Goal: Task Accomplishment & Management: Manage account settings

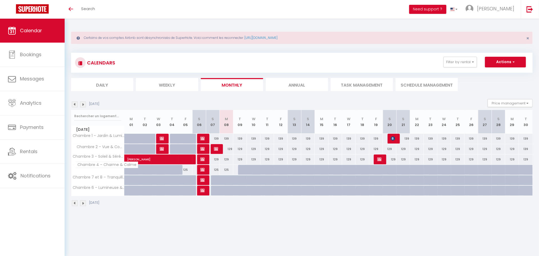
click at [102, 168] on span "Chambre 4 – Charme & Calme" at bounding box center [106, 164] width 63 height 6
drag, startPoint x: 103, startPoint y: 165, endPoint x: 136, endPoint y: 165, distance: 33.5
click at [136, 165] on span "Chambre 4 – Charme & Calme" at bounding box center [106, 164] width 63 height 6
copy span "Charme & Calme"
click at [241, 167] on div at bounding box center [245, 170] width 14 height 10
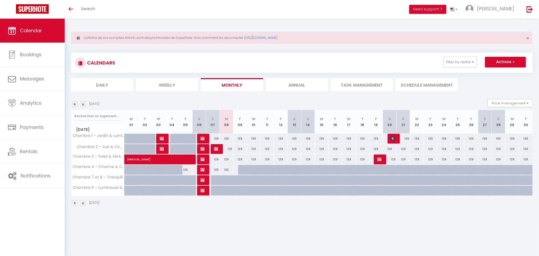
type input "125"
type input "[DATE]"
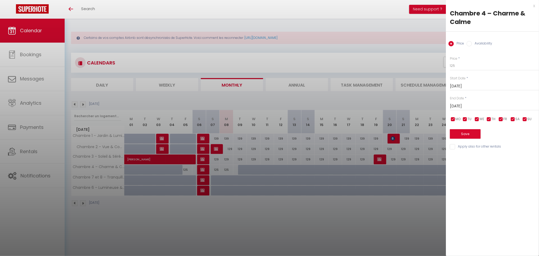
click at [466, 106] on input "[DATE]" at bounding box center [494, 106] width 89 height 7
click at [524, 117] on span ">" at bounding box center [523, 115] width 11 height 11
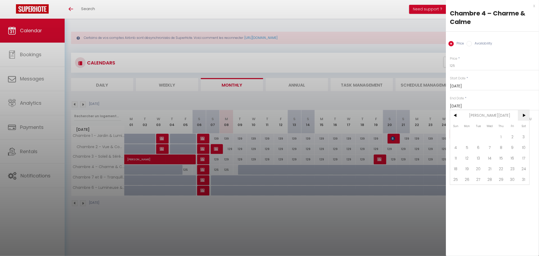
click at [524, 117] on span ">" at bounding box center [523, 115] width 11 height 11
click at [524, 118] on span ">" at bounding box center [523, 115] width 11 height 11
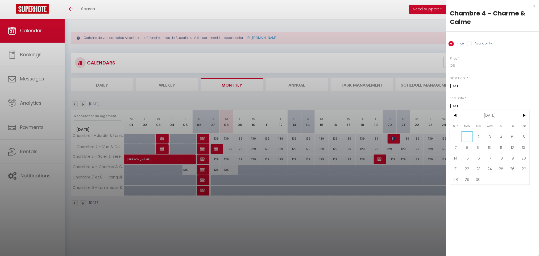
click at [466, 131] on span "1" at bounding box center [467, 136] width 11 height 11
type input "[DATE]"
click at [476, 47] on div "Price Availability" at bounding box center [492, 41] width 93 height 18
click at [478, 45] on label "Availability" at bounding box center [482, 44] width 20 height 6
click at [472, 45] on input "Availability" at bounding box center [469, 43] width 5 height 5
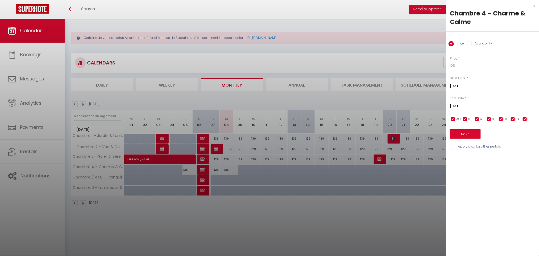
radio input "true"
radio input "false"
click at [475, 63] on select "Available Disabled" at bounding box center [494, 66] width 89 height 10
click at [450, 61] on select "Available Disabled" at bounding box center [494, 66] width 89 height 10
click at [470, 130] on button "Save" at bounding box center [465, 135] width 31 height 10
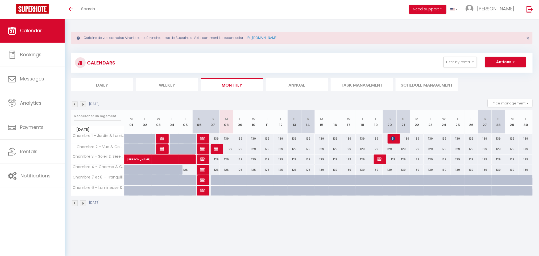
click at [84, 102] on img at bounding box center [83, 104] width 6 height 6
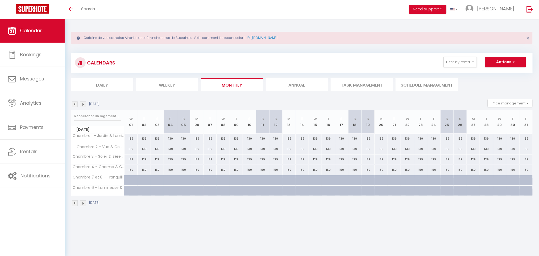
click at [75, 204] on img at bounding box center [75, 203] width 6 height 6
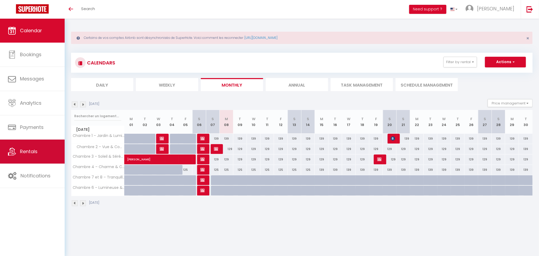
click at [50, 155] on link "Rentals" at bounding box center [32, 151] width 65 height 24
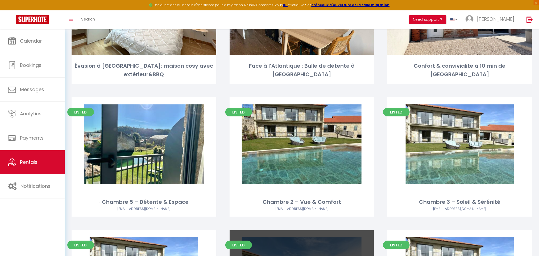
scroll to position [3444, 0]
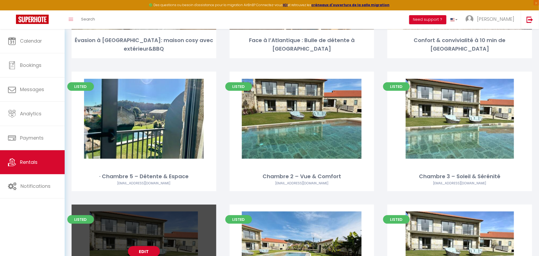
click at [152, 246] on link "Edit" at bounding box center [144, 251] width 32 height 11
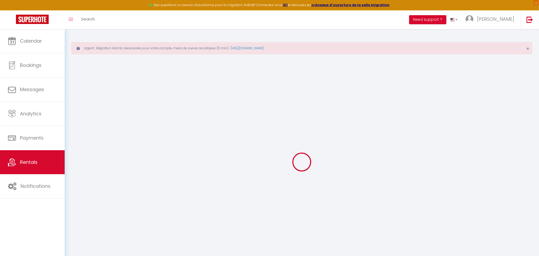
select select
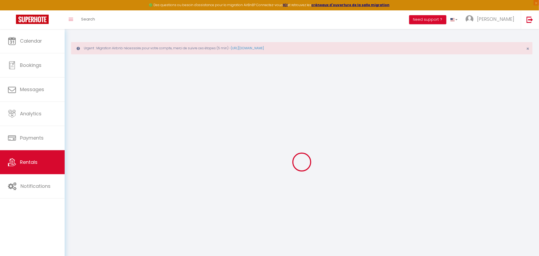
select select
checkbox input "false"
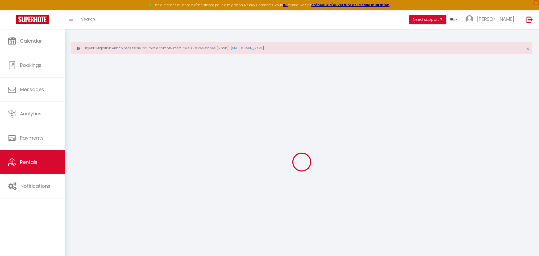
select select
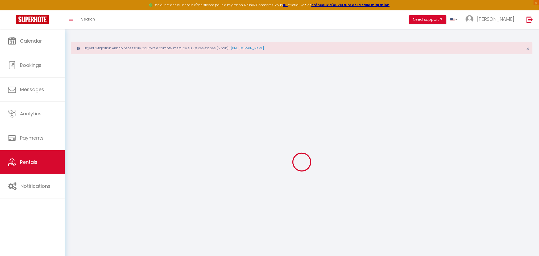
select select
checkbox input "false"
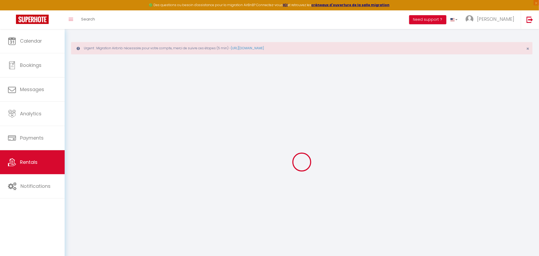
select select "16:00"
select select "23:45"
select select "11:00"
select select "30"
select select "120"
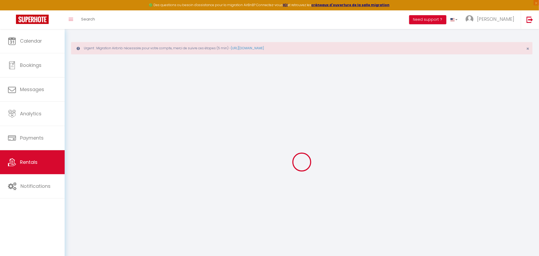
select select
checkbox input "false"
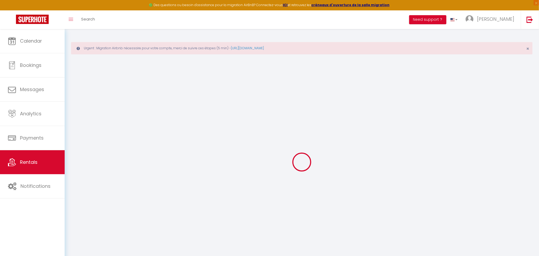
select select
checkbox input "false"
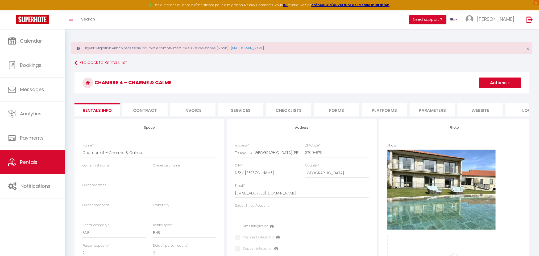
click at [366, 108] on li "Platforms" at bounding box center [384, 109] width 45 height 13
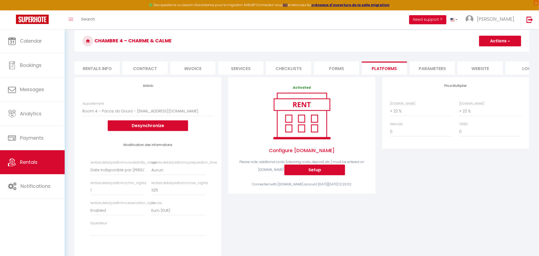
scroll to position [50, 0]
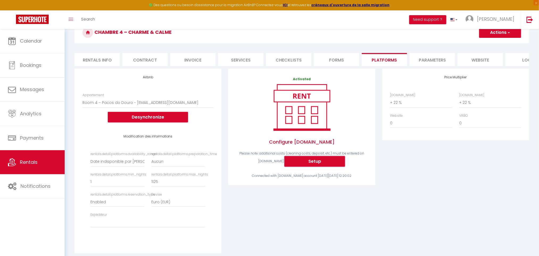
click at [323, 167] on button "Setup" at bounding box center [314, 161] width 61 height 11
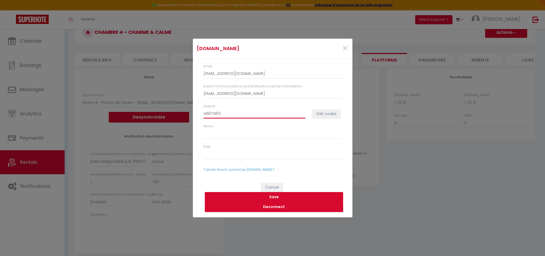
click at [278, 116] on input "14807460" at bounding box center [255, 114] width 102 height 10
click at [331, 114] on button "Get codes" at bounding box center [326, 113] width 28 height 9
click at [310, 196] on button "Save" at bounding box center [274, 197] width 138 height 10
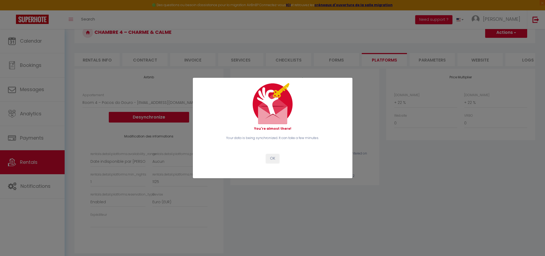
select select
click at [272, 154] on button "OK" at bounding box center [272, 158] width 13 height 9
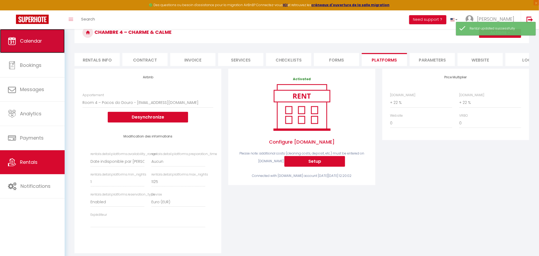
click at [44, 39] on link "Calendar" at bounding box center [32, 41] width 65 height 24
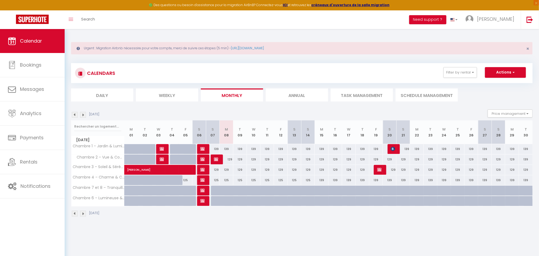
click at [511, 180] on div "139" at bounding box center [512, 180] width 14 height 10
type input "139"
type input "[DATE]"
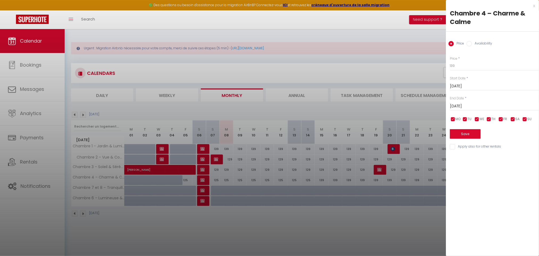
click at [487, 105] on input "[DATE]" at bounding box center [494, 106] width 89 height 7
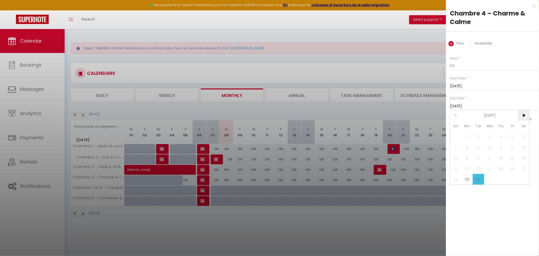
click at [524, 114] on span ">" at bounding box center [523, 115] width 11 height 11
click at [486, 135] on span "1" at bounding box center [489, 136] width 11 height 11
type input "[DATE]"
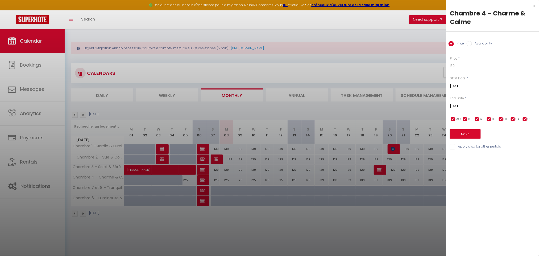
click at [470, 44] on input "Availability" at bounding box center [469, 43] width 5 height 5
radio input "true"
radio input "false"
click at [468, 60] on div "Status * Available Disabled" at bounding box center [494, 63] width 89 height 15
click at [469, 65] on select "Available Disabled" at bounding box center [494, 66] width 89 height 10
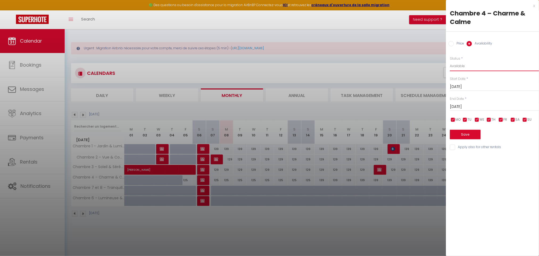
select select "0"
click at [450, 61] on select "Available Disabled" at bounding box center [494, 66] width 89 height 10
click at [470, 128] on div "Save" at bounding box center [494, 131] width 89 height 16
click at [472, 132] on button "Save" at bounding box center [465, 135] width 31 height 10
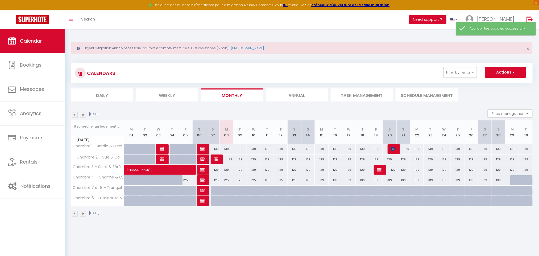
click at [526, 177] on div at bounding box center [526, 180] width 14 height 10
select select "1"
type input "[DATE]"
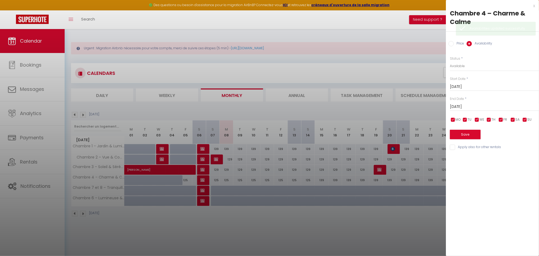
click at [470, 107] on input "[DATE]" at bounding box center [494, 106] width 89 height 7
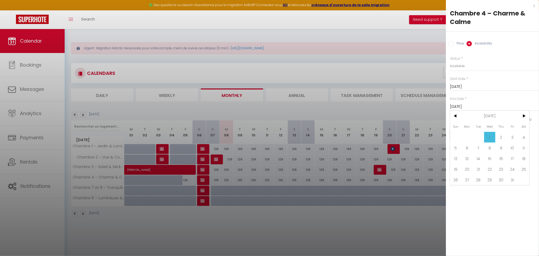
click at [473, 86] on input "[DATE]" at bounding box center [494, 86] width 89 height 7
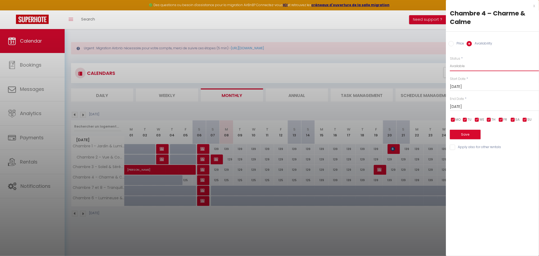
click at [461, 65] on select "Available Disabled" at bounding box center [494, 66] width 89 height 10
click at [450, 61] on select "Available Disabled" at bounding box center [494, 66] width 89 height 10
click at [476, 135] on button "Save" at bounding box center [465, 135] width 31 height 10
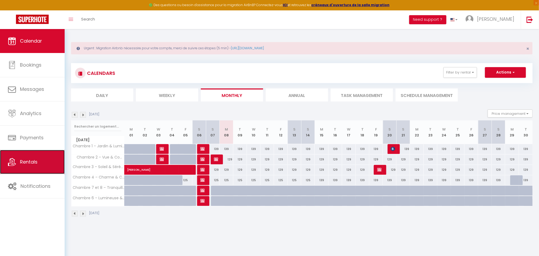
click at [47, 163] on link "Rentals" at bounding box center [32, 162] width 65 height 24
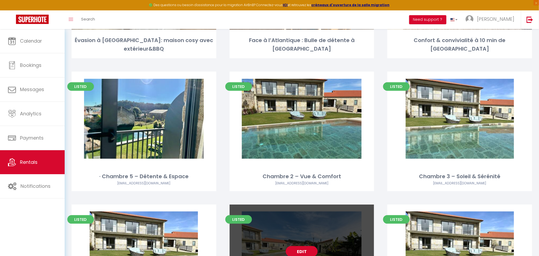
scroll to position [3444, 0]
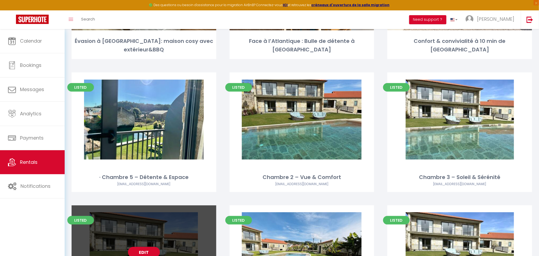
click at [148, 247] on link "Edit" at bounding box center [144, 252] width 32 height 11
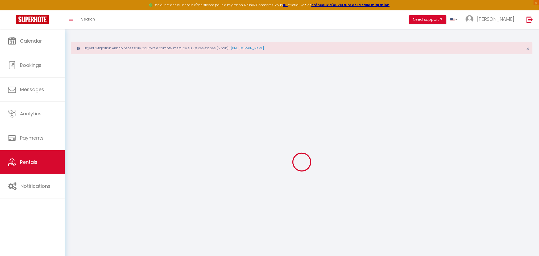
select select
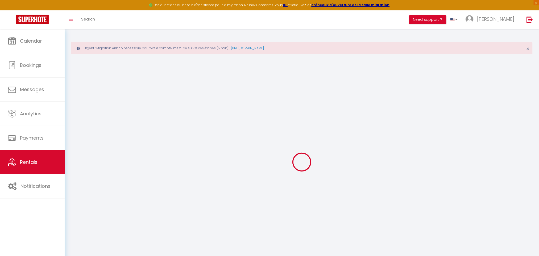
select select
checkbox input "false"
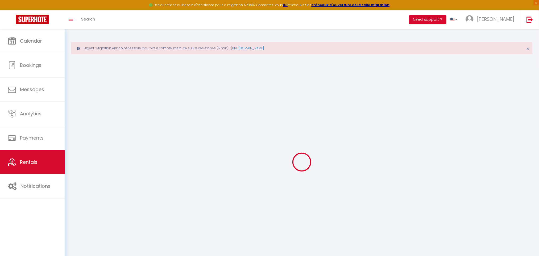
select select
type input "Chambre 4 – Charme & Calme"
select select "bnb"
select select "2"
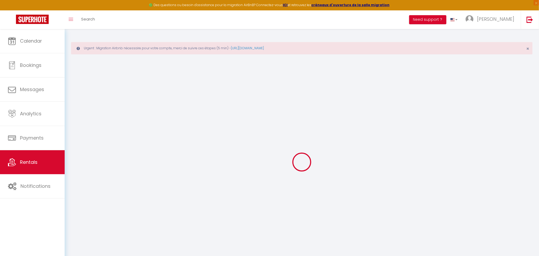
select select "0"
select select "2"
type input "98"
select select
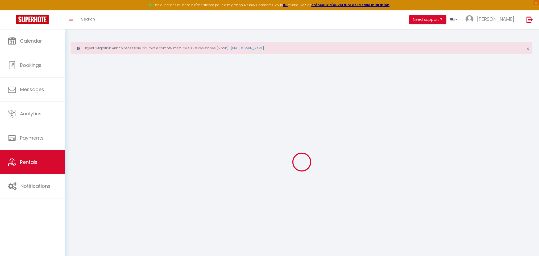
select select
type input "Travessa [GEOGRAPHIC_DATA][PERSON_NAME]"
type input "3700-879"
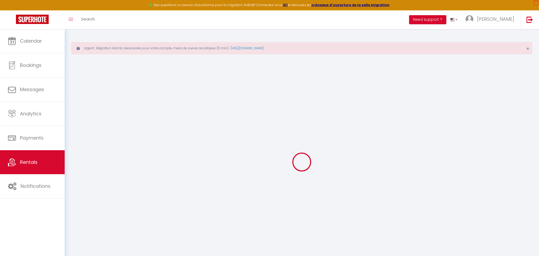
type input "N°82 [PERSON_NAME]"
type input "[EMAIL_ADDRESS][DOMAIN_NAME]"
select select
checkbox input "false"
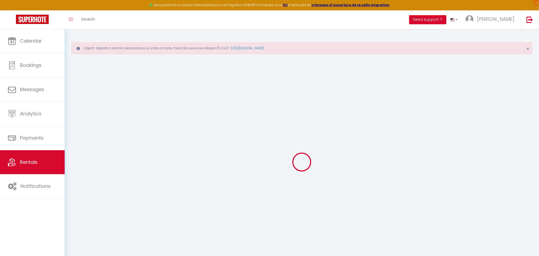
checkbox input "false"
type input "0"
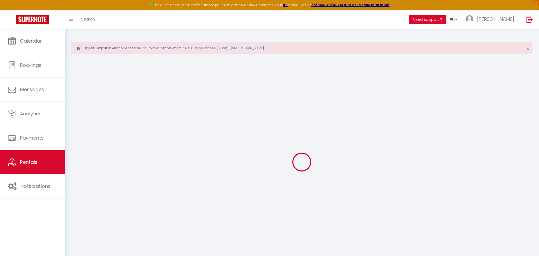
type input "0"
select select
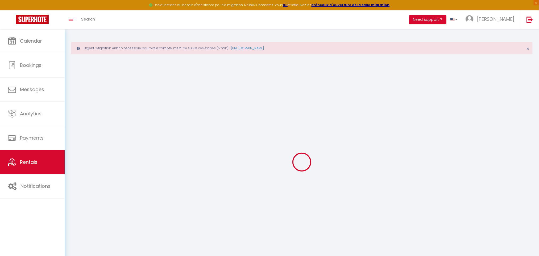
select select
checkbox input "false"
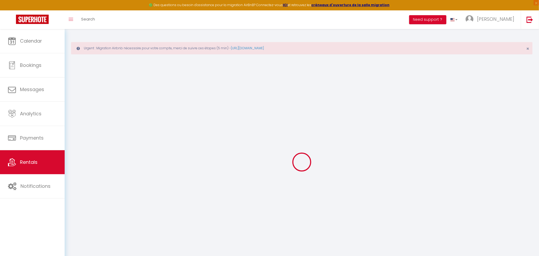
checkbox input "false"
select select "16:00"
select select "23:45"
select select "11:00"
select select "30"
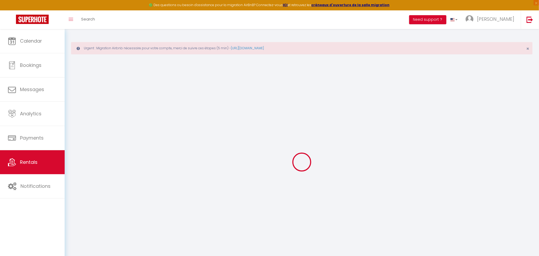
select select "120"
select select
checkbox input "false"
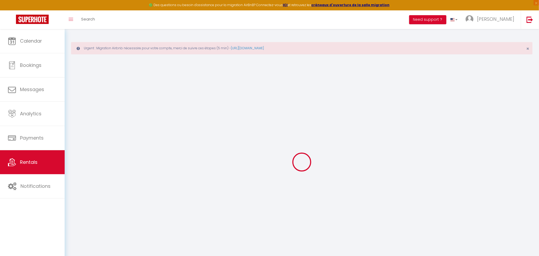
checkbox input "false"
select select
checkbox input "false"
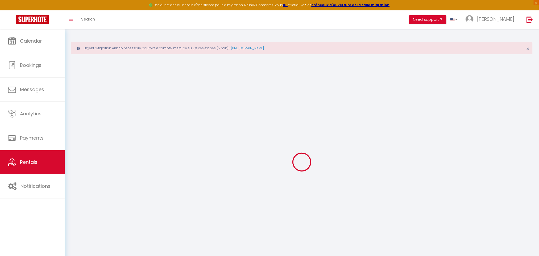
checkbox input "false"
select select
checkbox input "false"
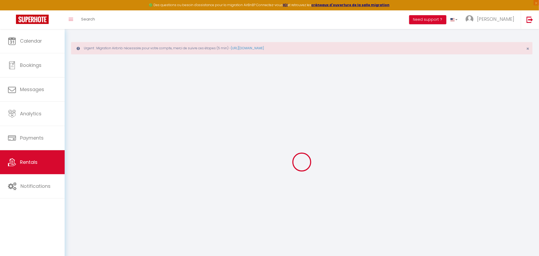
checkbox input "false"
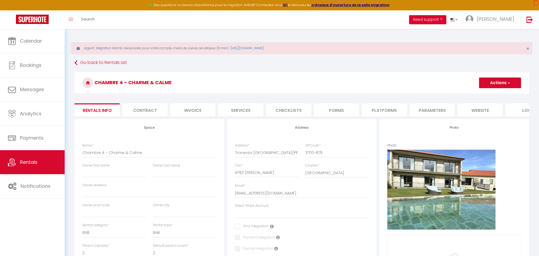
scroll to position [242, 0]
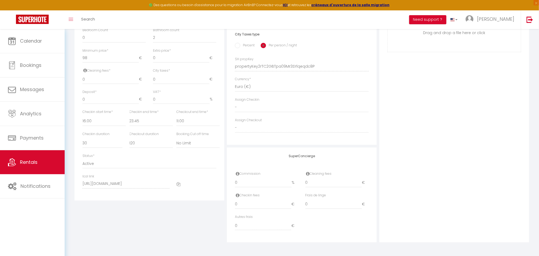
click at [177, 185] on icon at bounding box center [178, 184] width 4 height 4
click at [48, 37] on link "Calendar" at bounding box center [32, 41] width 65 height 24
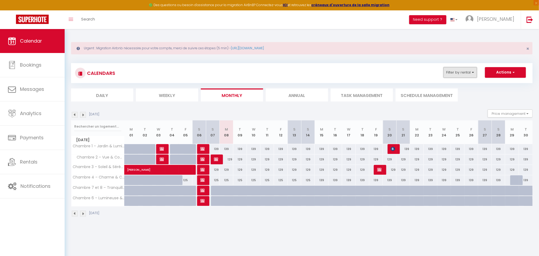
click at [453, 68] on button "Filter by rental" at bounding box center [461, 72] width 34 height 11
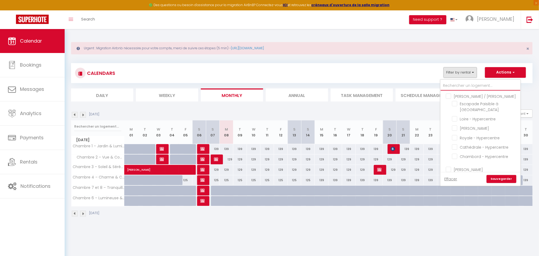
click at [460, 82] on input "text" at bounding box center [481, 86] width 80 height 10
type input "r"
checkbox input "false"
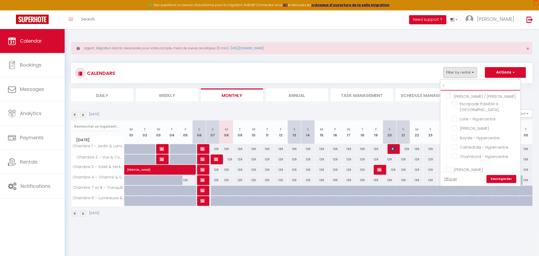
checkbox input "false"
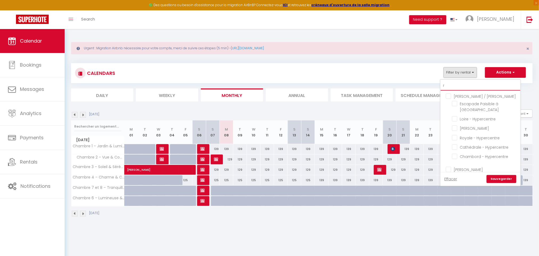
checkbox input "false"
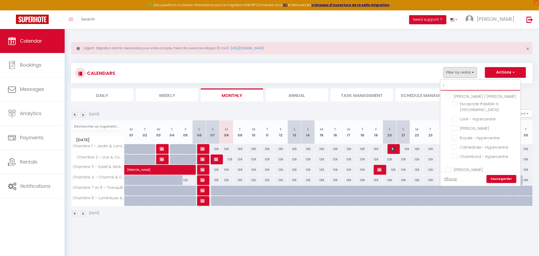
checkbox input "false"
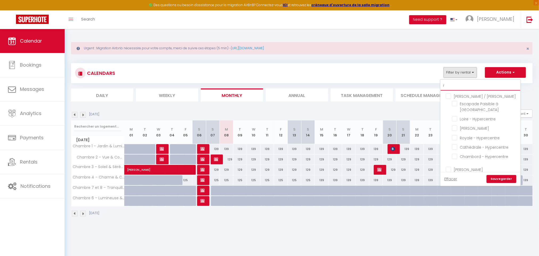
checkbox input "false"
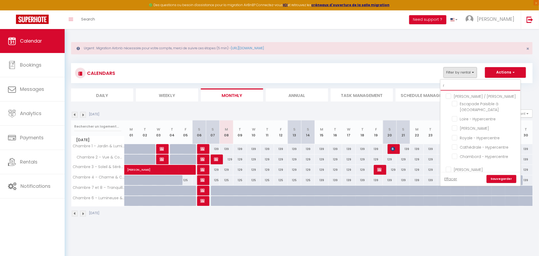
checkbox input "false"
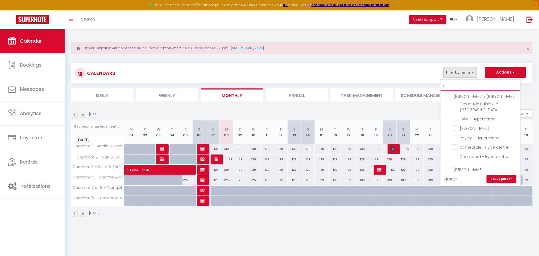
checkbox input "false"
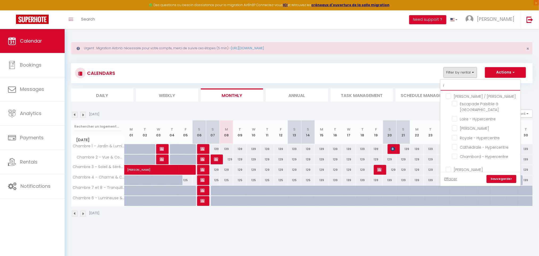
checkbox input "false"
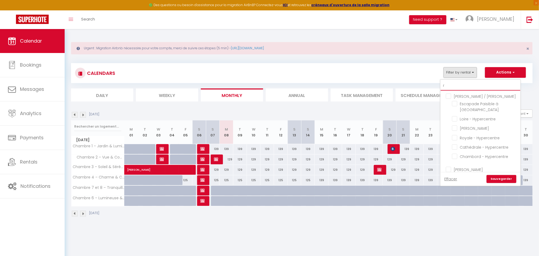
checkbox input "false"
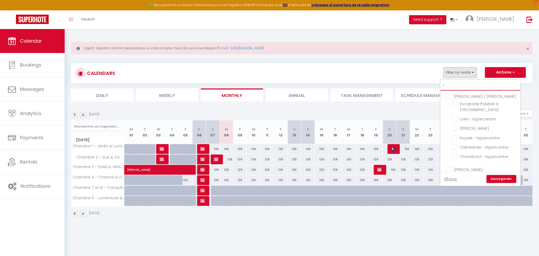
checkbox input "false"
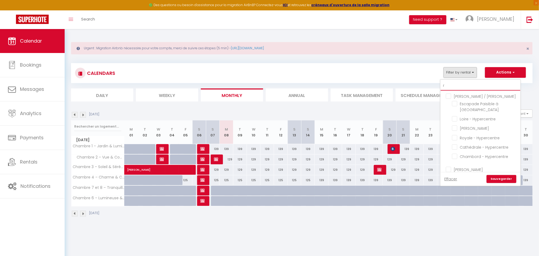
checkbox input "false"
checkbox input "true"
checkbox input "false"
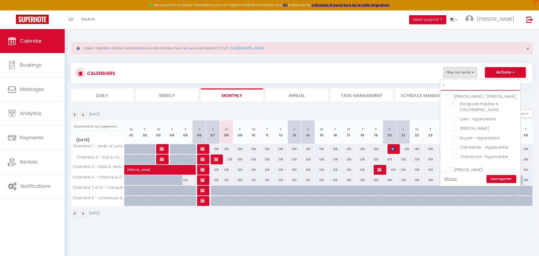
checkbox input "false"
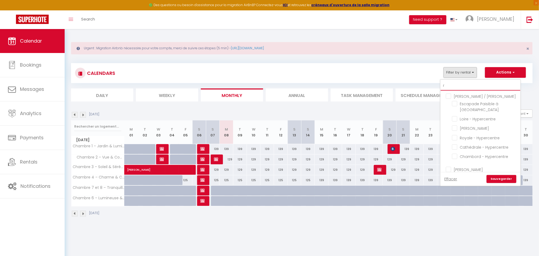
checkbox input "false"
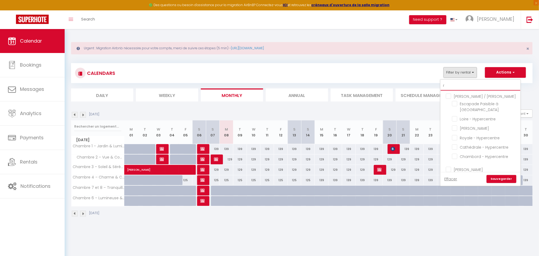
checkbox input "false"
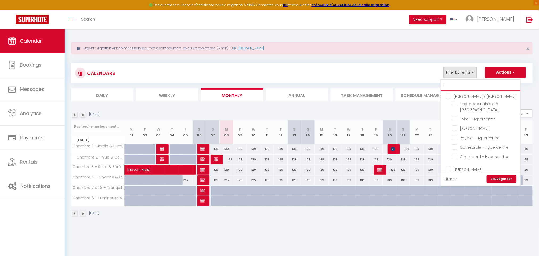
checkbox input "false"
checkbox input "true"
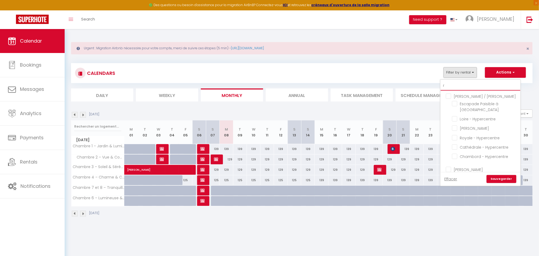
type input "ro"
checkbox input "false"
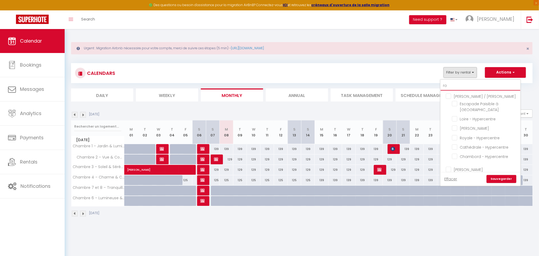
checkbox input "false"
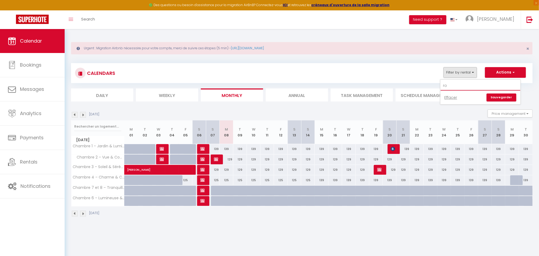
type input "r"
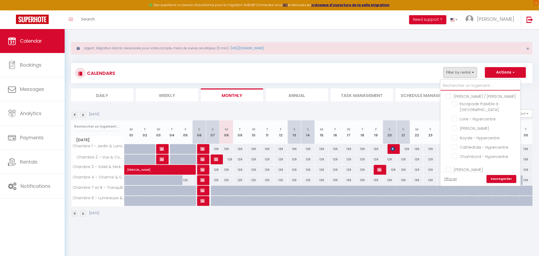
type input "c"
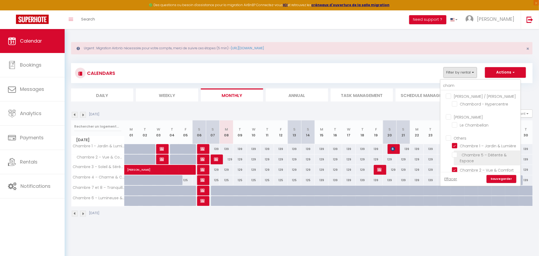
click at [454, 157] on input "· Chambre 5 – Détente & Espace" at bounding box center [485, 154] width 67 height 5
click at [495, 178] on link "Sauvegarder" at bounding box center [502, 179] width 30 height 8
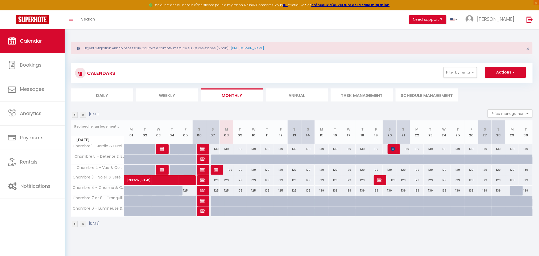
click at [213, 160] on div at bounding box center [218, 159] width 14 height 10
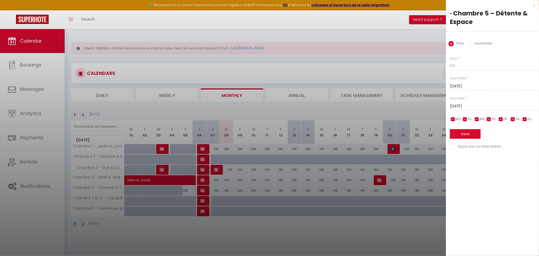
click at [475, 108] on input "[DATE]" at bounding box center [494, 106] width 89 height 7
click at [521, 117] on span ">" at bounding box center [523, 115] width 11 height 11
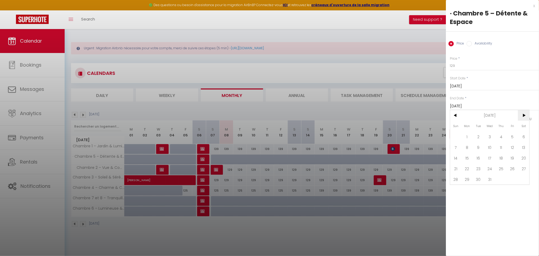
click at [521, 117] on span ">" at bounding box center [523, 115] width 11 height 11
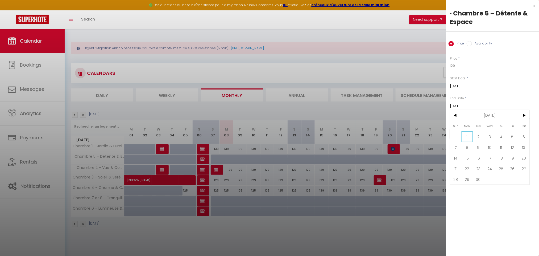
click at [470, 138] on span "1" at bounding box center [467, 136] width 11 height 11
click at [472, 42] on input "Availability" at bounding box center [469, 43] width 5 height 5
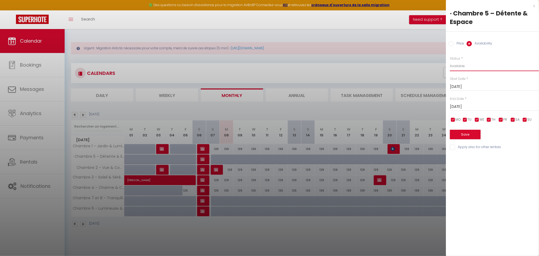
click at [472, 69] on select "Available Disabled" at bounding box center [494, 66] width 89 height 10
click at [450, 61] on select "Available Disabled" at bounding box center [494, 66] width 89 height 10
click at [474, 132] on button "Save" at bounding box center [465, 135] width 31 height 10
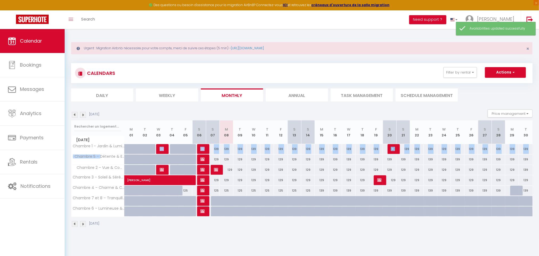
drag, startPoint x: 105, startPoint y: 154, endPoint x: 152, endPoint y: 154, distance: 47.1
click at [152, 154] on tbody "Chambre 1 – Jardin & Lumière 100 100 100 [PERSON_NAME] 139 139 139 [PERSON_NAME…" at bounding box center [302, 180] width 462 height 73
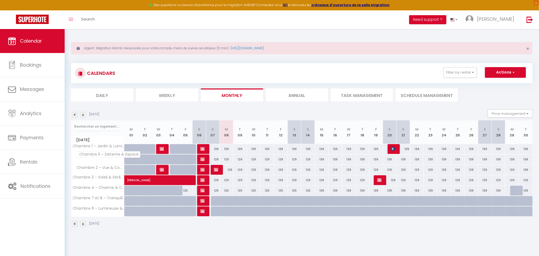
click at [112, 156] on span "· Chambre 5 – Détente & Espace" at bounding box center [107, 154] width 65 height 6
drag, startPoint x: 105, startPoint y: 154, endPoint x: 133, endPoint y: 156, distance: 28.5
click at [133, 156] on tr "· Chambre 5 – Détente & Espace 129 129 129 129 129 129 [PERSON_NAME] 129 129 12…" at bounding box center [302, 159] width 462 height 10
copy tr "Détente & Espace"
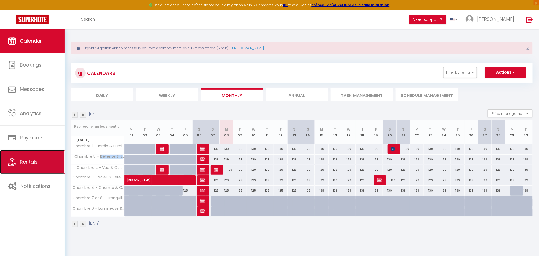
click at [48, 167] on link "Rentals" at bounding box center [32, 162] width 65 height 24
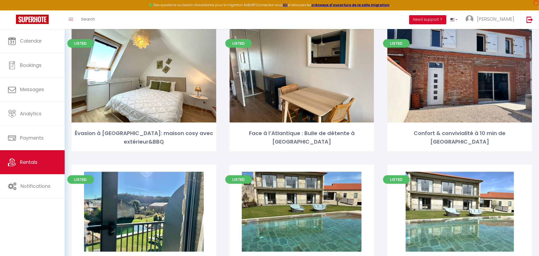
scroll to position [3346, 0]
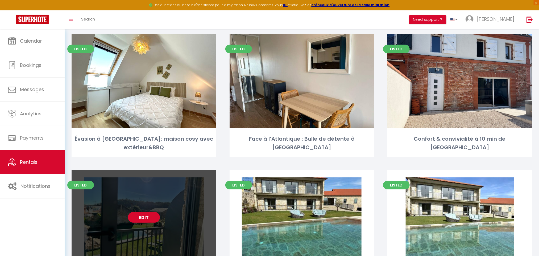
click at [144, 212] on link "Edit" at bounding box center [144, 217] width 32 height 11
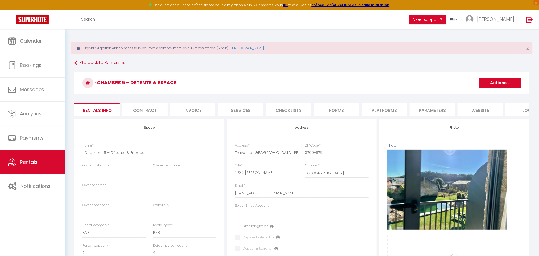
click at [371, 108] on li "Platforms" at bounding box center [384, 109] width 45 height 13
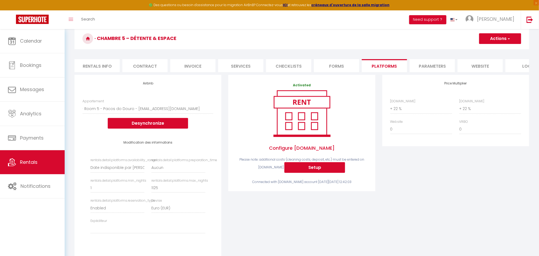
scroll to position [45, 0]
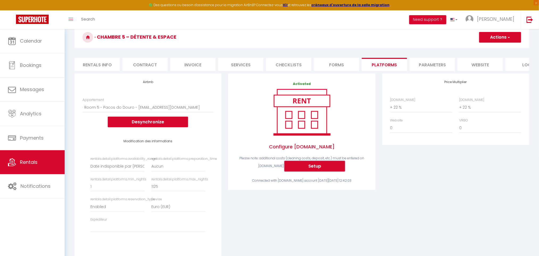
click at [310, 171] on button "Setup" at bounding box center [314, 166] width 61 height 11
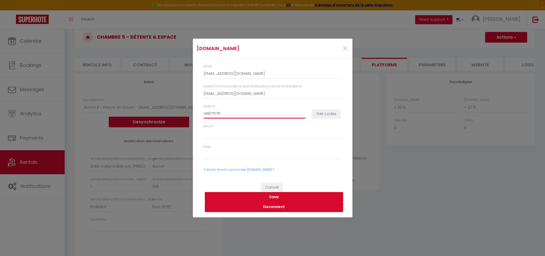
click at [258, 112] on input "14807576" at bounding box center [255, 114] width 102 height 10
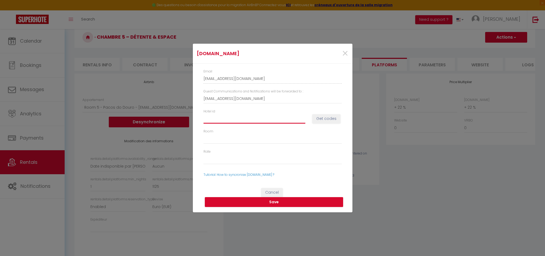
paste input "14807576"
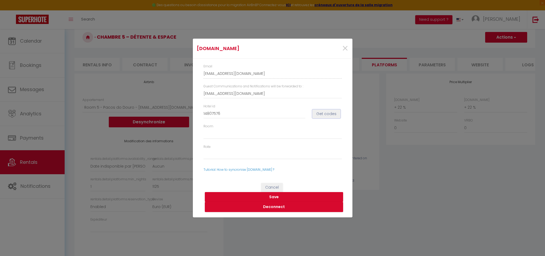
click at [330, 114] on button "Get codes" at bounding box center [326, 113] width 28 height 9
click at [301, 196] on button "Save" at bounding box center [274, 197] width 138 height 10
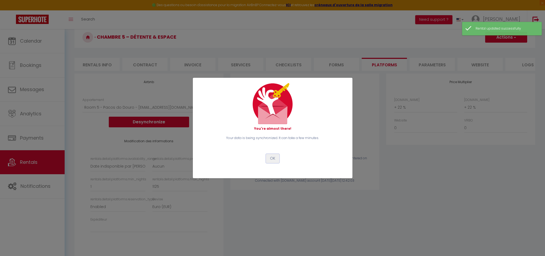
click at [269, 158] on button "OK" at bounding box center [272, 158] width 13 height 9
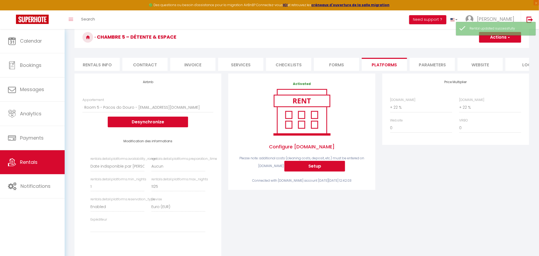
click at [109, 67] on li "Rentals info" at bounding box center [96, 64] width 45 height 13
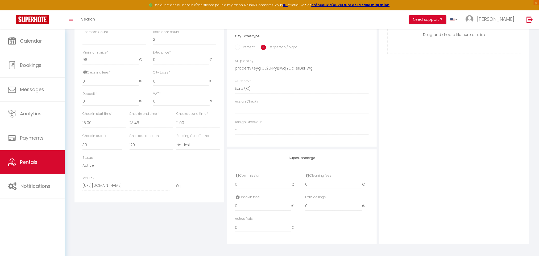
scroll to position [242, 0]
click at [180, 184] on icon at bounding box center [178, 184] width 4 height 4
click at [177, 185] on icon at bounding box center [178, 184] width 4 height 4
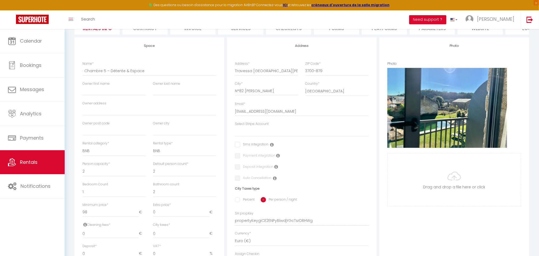
scroll to position [0, 0]
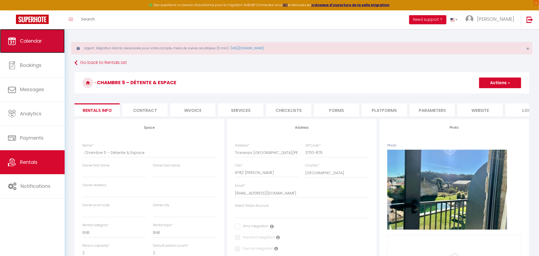
click at [45, 50] on link "Calendar" at bounding box center [32, 41] width 65 height 24
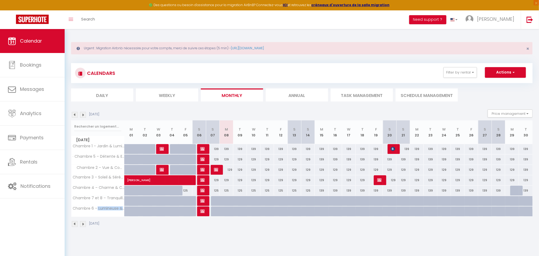
drag, startPoint x: 102, startPoint y: 207, endPoint x: 129, endPoint y: 209, distance: 27.2
click at [129, 209] on tr "Chambre 6 – Lumineuse & Paisible 129 129 129 129 129 129 [PERSON_NAME] 129 129 …" at bounding box center [302, 211] width 462 height 10
copy tr "Lumineuse & Paisible"
click at [215, 211] on div at bounding box center [218, 211] width 14 height 10
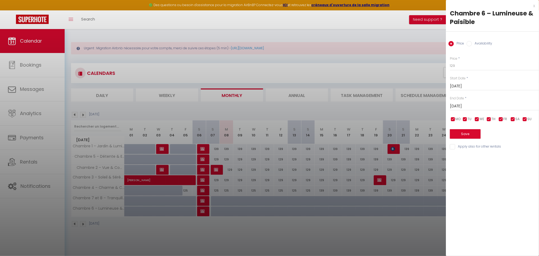
click at [477, 108] on input "[DATE]" at bounding box center [494, 106] width 89 height 7
click at [535, 5] on div "x Chambre 6 – Lumineuse & Paisible Price Availability Price * 129 Status * Avai…" at bounding box center [492, 77] width 93 height 155
click at [530, 9] on div "Chambre 6 – Lumineuse & Paisible" at bounding box center [492, 17] width 85 height 17
click at [535, 6] on div "x" at bounding box center [490, 6] width 89 height 6
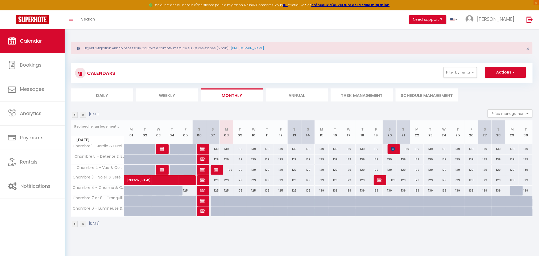
click at [518, 191] on div at bounding box center [517, 190] width 14 height 10
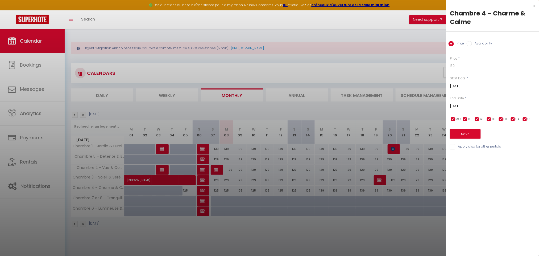
click at [534, 6] on div "x" at bounding box center [490, 6] width 89 height 6
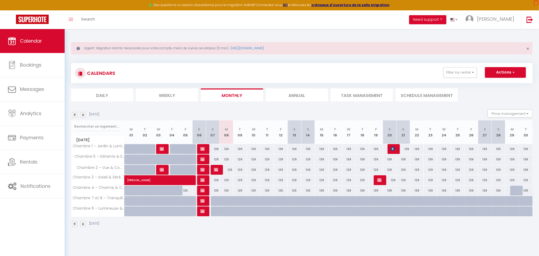
click at [216, 220] on div "[DATE]" at bounding box center [302, 225] width 462 height 16
click at [216, 213] on div at bounding box center [218, 211] width 14 height 10
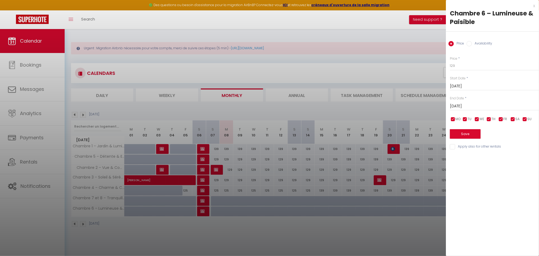
click at [494, 108] on input "[DATE]" at bounding box center [494, 106] width 89 height 7
click at [523, 118] on span ">" at bounding box center [523, 115] width 11 height 11
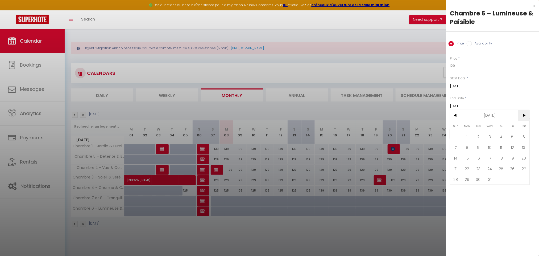
click at [523, 118] on span ">" at bounding box center [523, 115] width 11 height 11
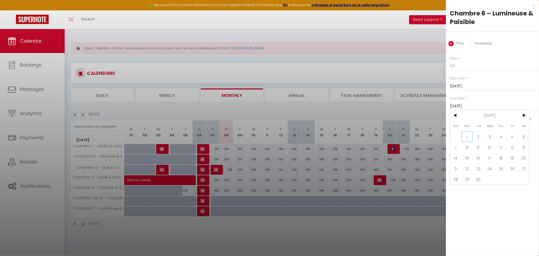
click at [466, 135] on span "1" at bounding box center [467, 136] width 11 height 11
click at [479, 43] on label "Availability" at bounding box center [482, 44] width 20 height 6
click at [472, 43] on input "Availability" at bounding box center [469, 43] width 5 height 5
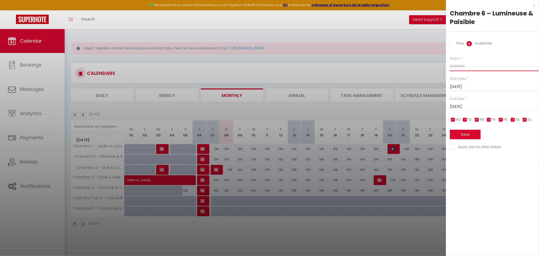
click at [472, 64] on select "Available Disabled" at bounding box center [494, 66] width 89 height 10
click at [450, 61] on select "Available Disabled" at bounding box center [494, 66] width 89 height 10
click at [471, 137] on button "Save" at bounding box center [465, 135] width 31 height 10
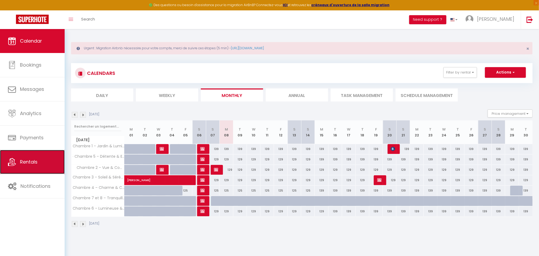
click at [46, 163] on link "Rentals" at bounding box center [32, 162] width 65 height 24
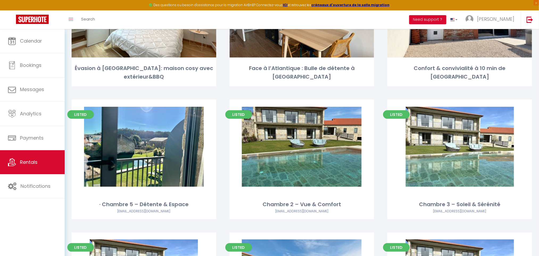
scroll to position [3444, 0]
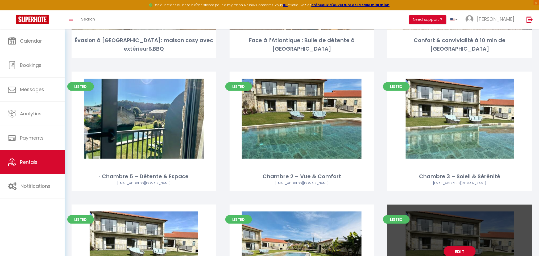
click at [462, 246] on link "Edit" at bounding box center [460, 251] width 32 height 11
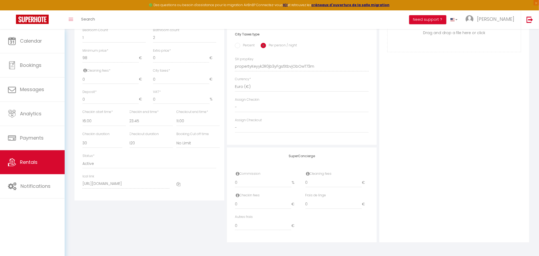
scroll to position [241, 0]
click at [156, 125] on select "00:00 00:15 00:30 00:45 01:00 01:15 01:30 01:45 02:00 02:15 02:30 02:45 03:00" at bounding box center [151, 121] width 43 height 10
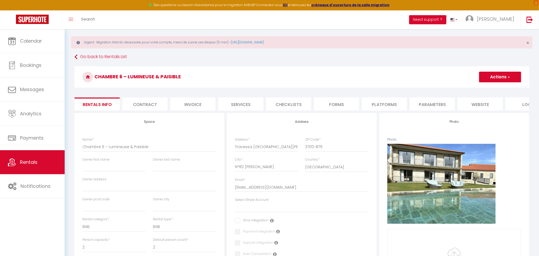
scroll to position [0, 0]
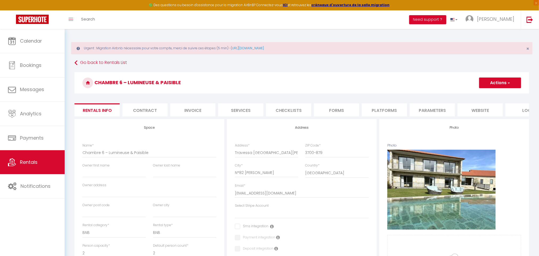
click at [251, 110] on li "Services" at bounding box center [240, 109] width 45 height 13
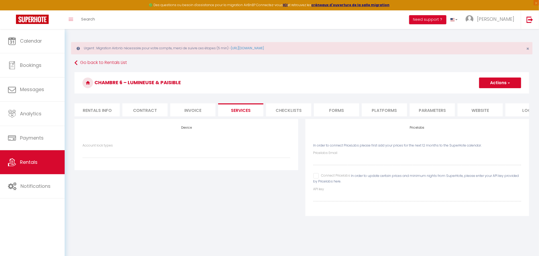
click at [399, 112] on li "Platforms" at bounding box center [384, 109] width 45 height 13
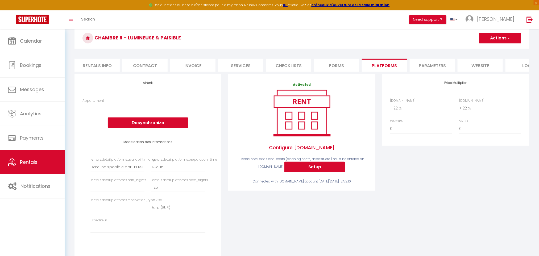
scroll to position [67, 0]
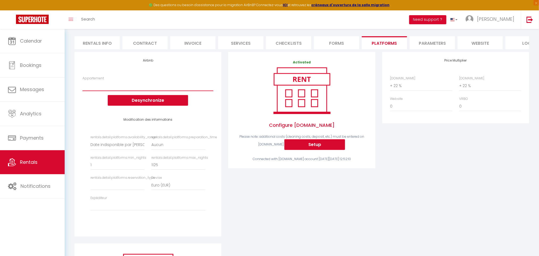
click at [160, 88] on select "Room 7 - Paços do Douro - [EMAIL_ADDRESS][DOMAIN_NAME] Room 8 - Paços do Douro …" at bounding box center [147, 86] width 131 height 10
click at [213, 90] on select "Room 7 - Paços do Douro - [EMAIL_ADDRESS][DOMAIN_NAME] Room 8 - Paços do Douro …" at bounding box center [147, 86] width 131 height 10
click at [304, 150] on button "Setup" at bounding box center [314, 144] width 61 height 11
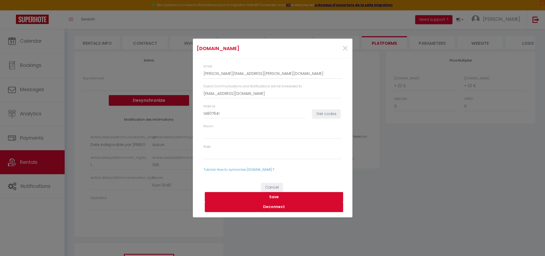
drag, startPoint x: 255, startPoint y: 105, endPoint x: 262, endPoint y: 115, distance: 12.4
click at [262, 115] on div "Hotel id 14807641" at bounding box center [254, 111] width 109 height 15
click at [262, 115] on input "14807641" at bounding box center [255, 114] width 102 height 10
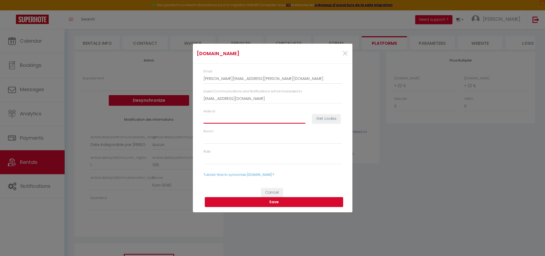
paste input "14807641"
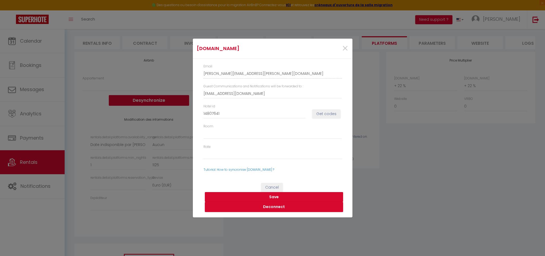
click at [295, 198] on button "Save" at bounding box center [274, 197] width 138 height 10
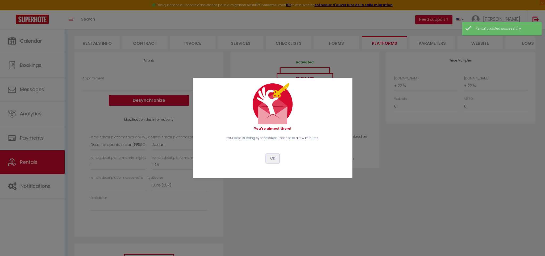
click at [271, 160] on button "OK" at bounding box center [272, 158] width 13 height 9
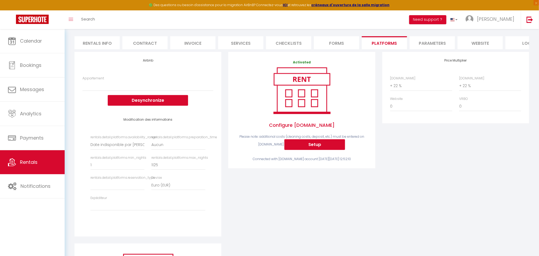
click at [106, 35] on form "Chambre 6 – Lumineuse & Paisible Actions Save Rentals info Contract Invoice Ser…" at bounding box center [301, 174] width 455 height 339
click at [113, 46] on li "Rentals info" at bounding box center [96, 42] width 45 height 13
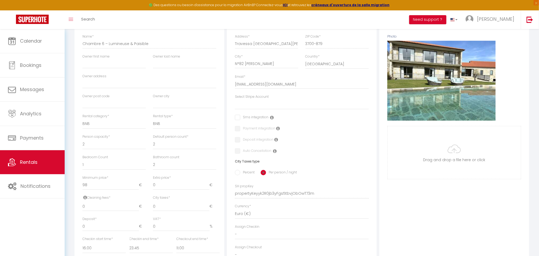
scroll to position [242, 0]
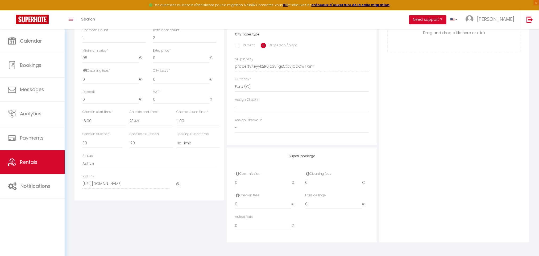
click at [176, 185] on div at bounding box center [196, 184] width 47 height 20
click at [179, 185] on icon at bounding box center [178, 184] width 4 height 4
click at [48, 48] on link "Calendar" at bounding box center [32, 41] width 65 height 24
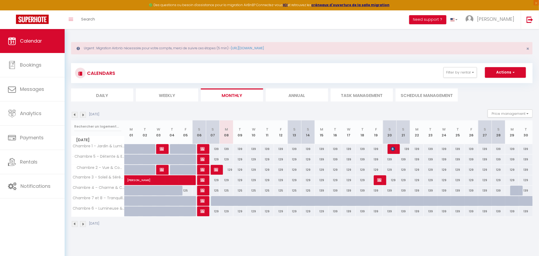
click at [216, 212] on div "129" at bounding box center [213, 211] width 14 height 10
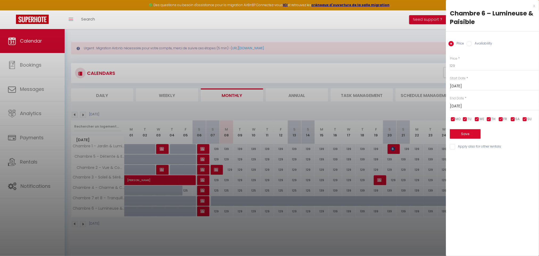
click at [488, 109] on input "[DATE]" at bounding box center [494, 106] width 89 height 7
click at [525, 114] on span ">" at bounding box center [523, 115] width 11 height 11
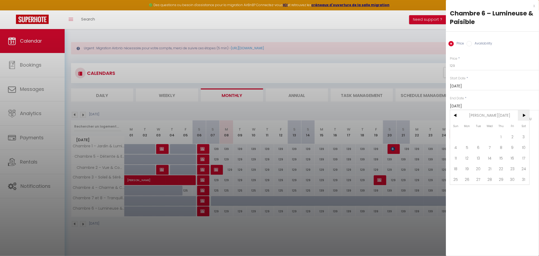
click at [525, 114] on span ">" at bounding box center [523, 115] width 11 height 11
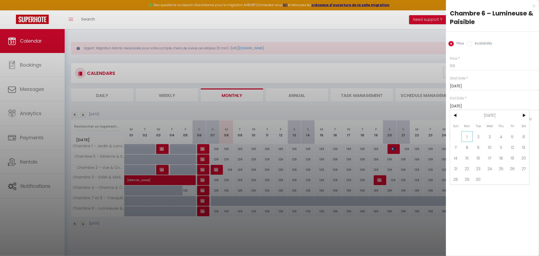
click at [472, 136] on span "1" at bounding box center [467, 136] width 11 height 11
click at [471, 47] on div "Availability" at bounding box center [480, 44] width 26 height 6
click at [470, 45] on input "Availability" at bounding box center [469, 43] width 5 height 5
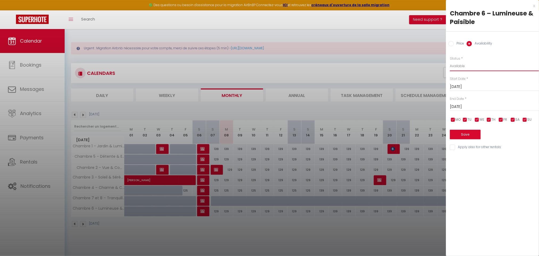
click at [482, 69] on select "Available Disabled" at bounding box center [494, 66] width 89 height 10
click at [450, 61] on select "Available Disabled" at bounding box center [494, 66] width 89 height 10
click at [474, 138] on button "Save" at bounding box center [465, 135] width 31 height 10
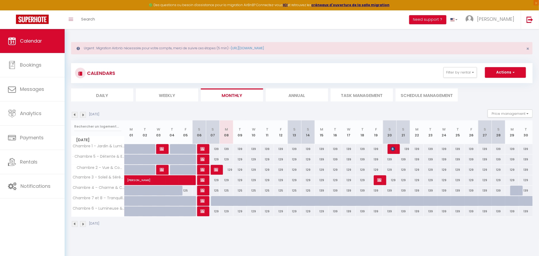
click at [217, 211] on div "129" at bounding box center [213, 211] width 14 height 10
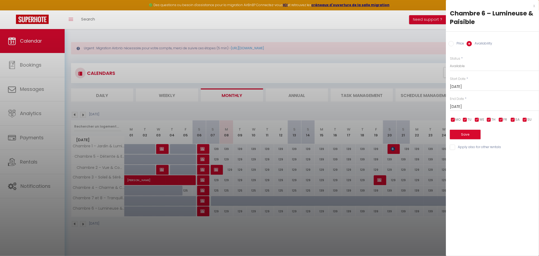
click at [490, 108] on input "[DATE]" at bounding box center [494, 106] width 89 height 7
click at [524, 114] on span ">" at bounding box center [523, 115] width 11 height 11
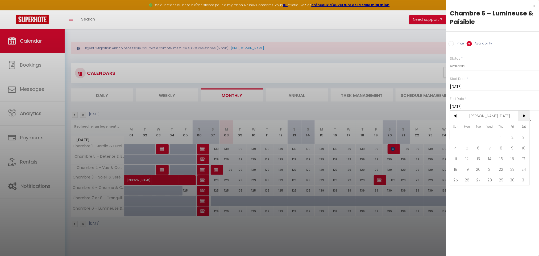
click at [524, 114] on span ">" at bounding box center [523, 115] width 11 height 11
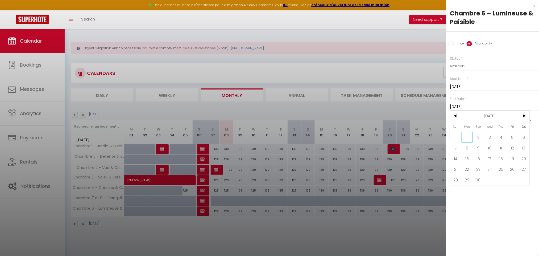
click at [470, 132] on span "1" at bounding box center [467, 137] width 11 height 11
click at [454, 47] on label "Price" at bounding box center [459, 44] width 10 height 6
click at [454, 46] on input "Price" at bounding box center [451, 43] width 5 height 5
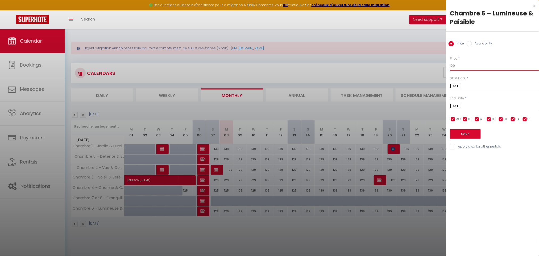
click at [465, 65] on input "129" at bounding box center [494, 66] width 89 height 10
click at [470, 138] on button "Save" at bounding box center [465, 134] width 31 height 10
